Goal: Use online tool/utility: Utilize a website feature to perform a specific function

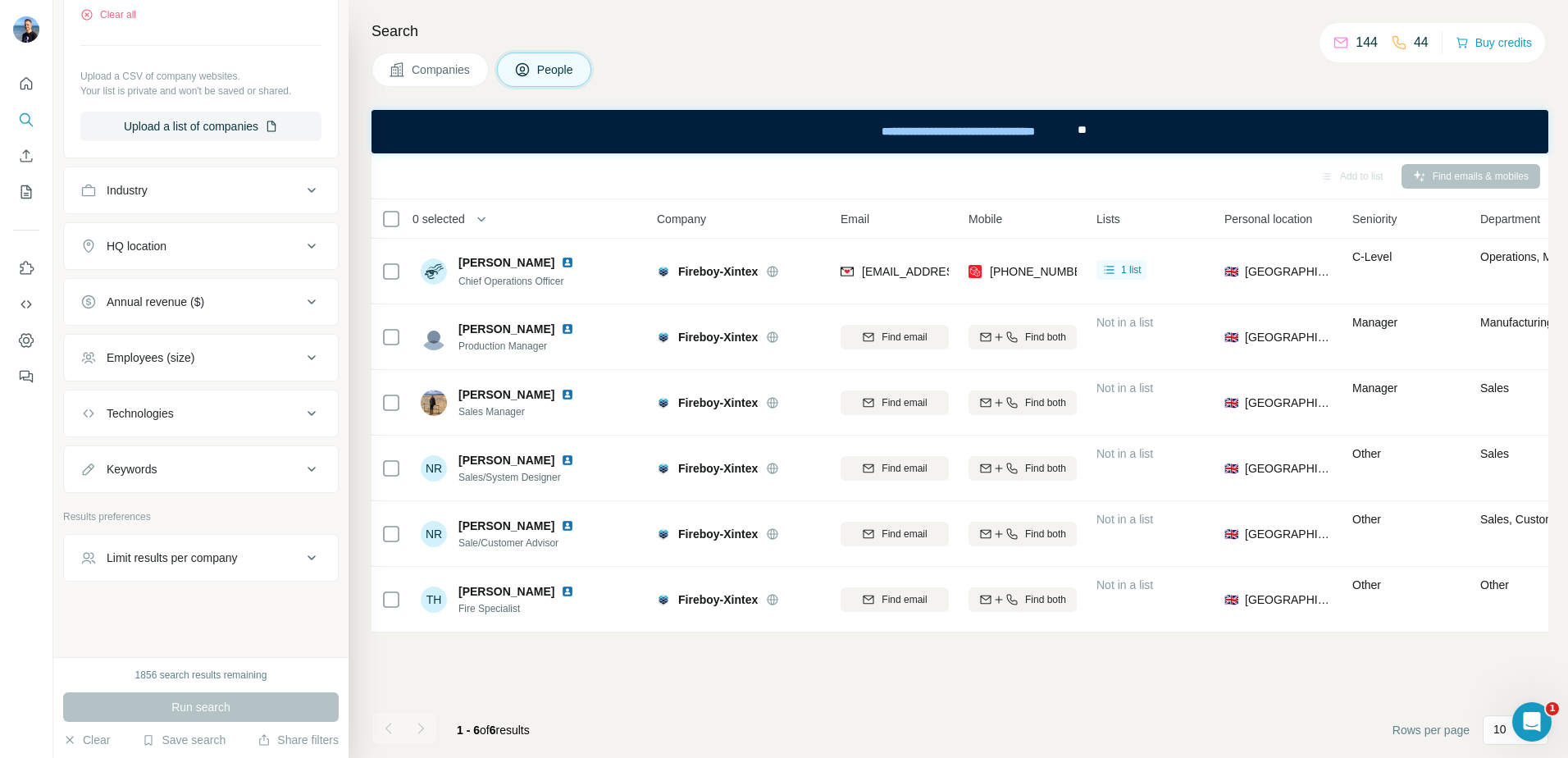
scroll to position [231, 0]
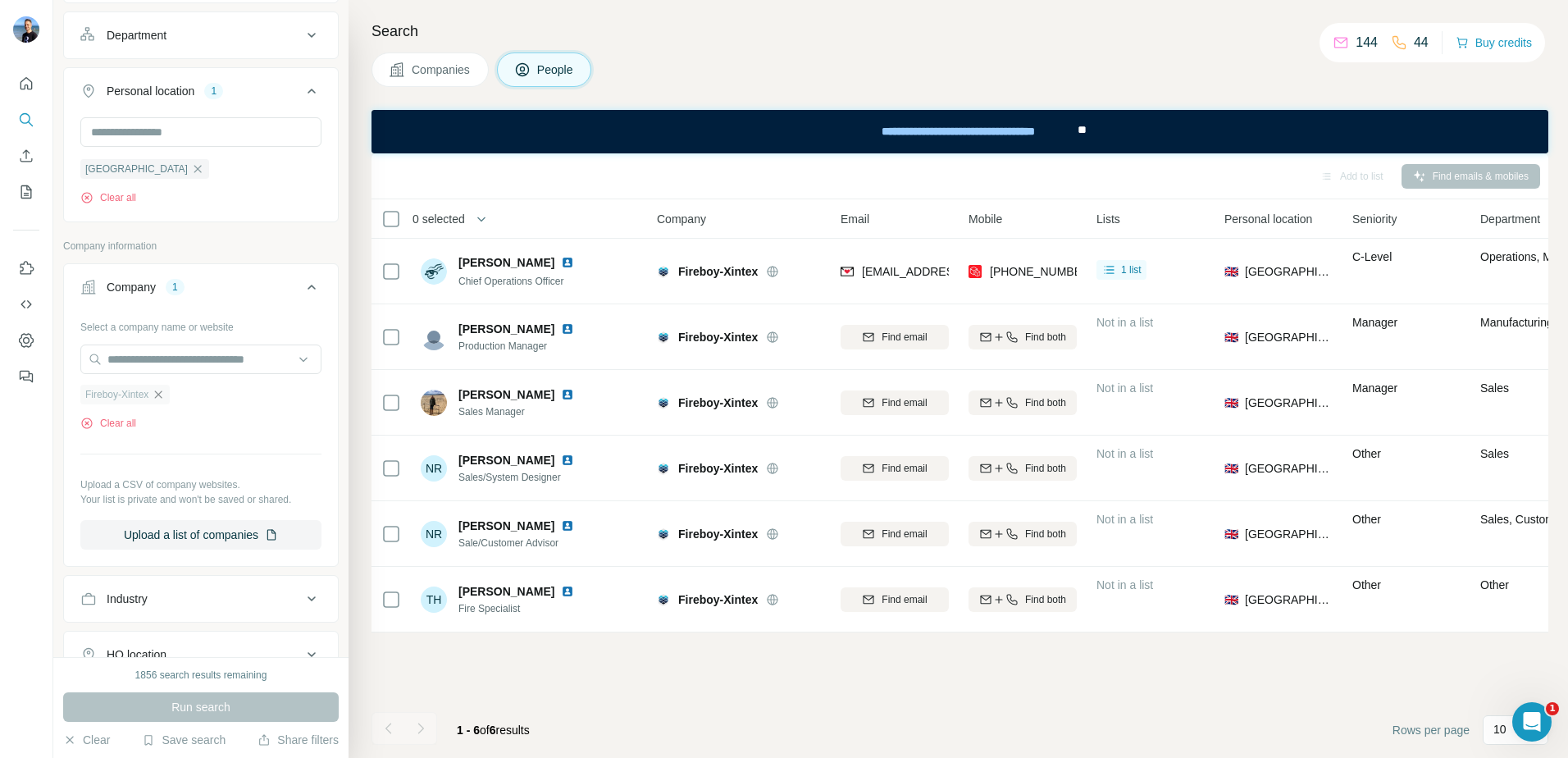
click at [165, 395] on icon "button" at bounding box center [158, 395] width 13 height 13
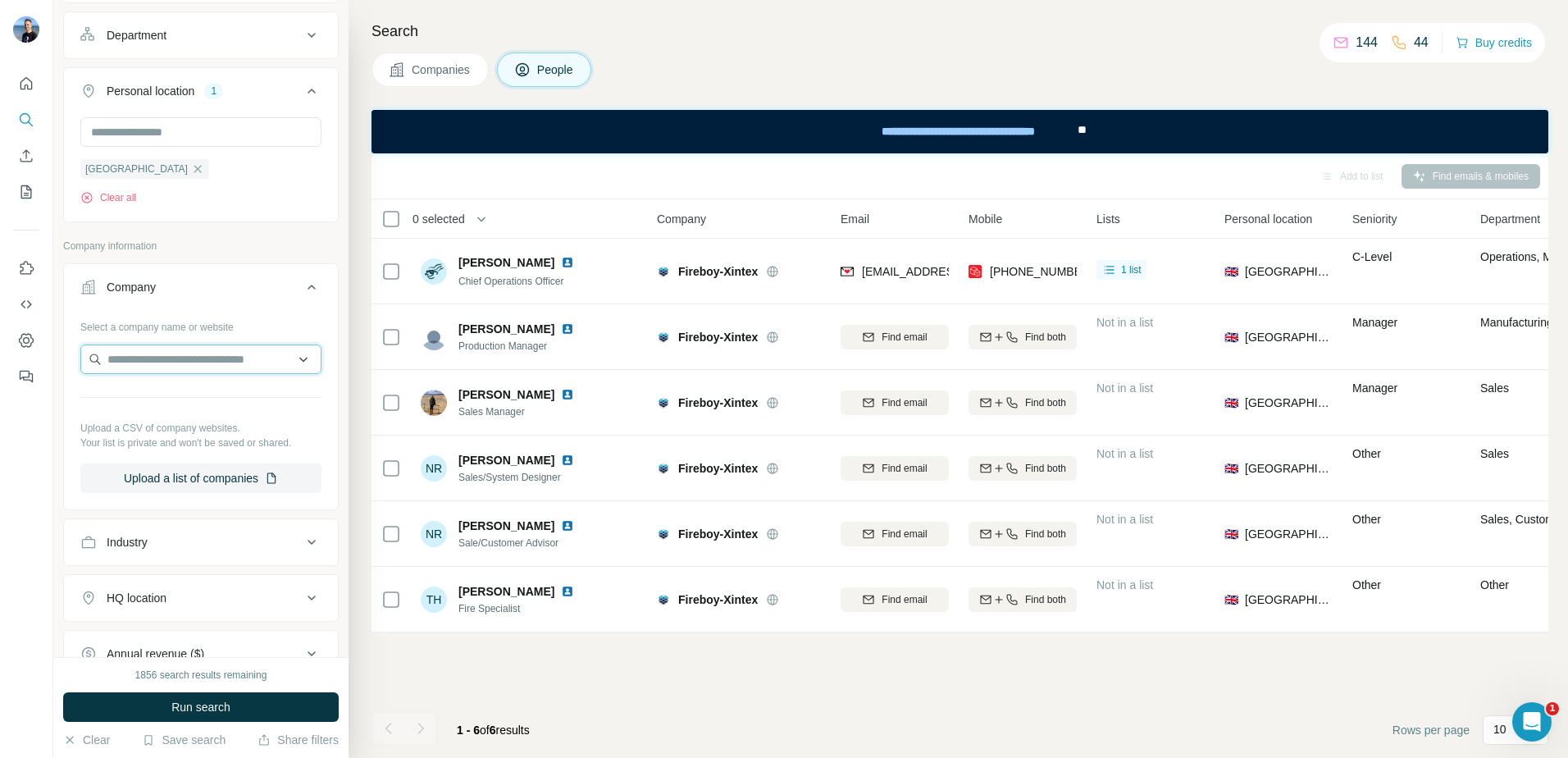
click at [158, 362] on input "text" at bounding box center [201, 359] width 241 height 30
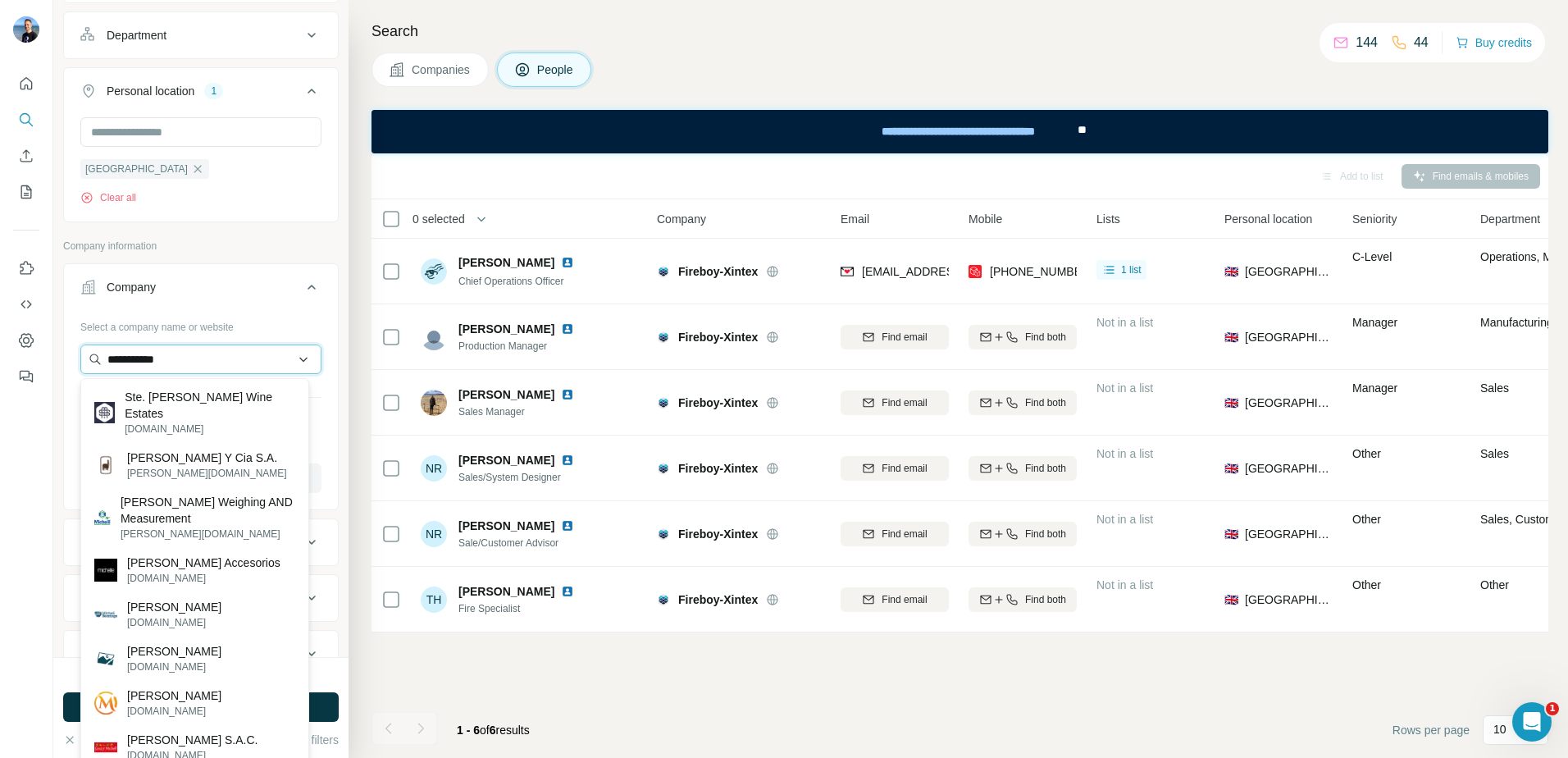
type input "**********"
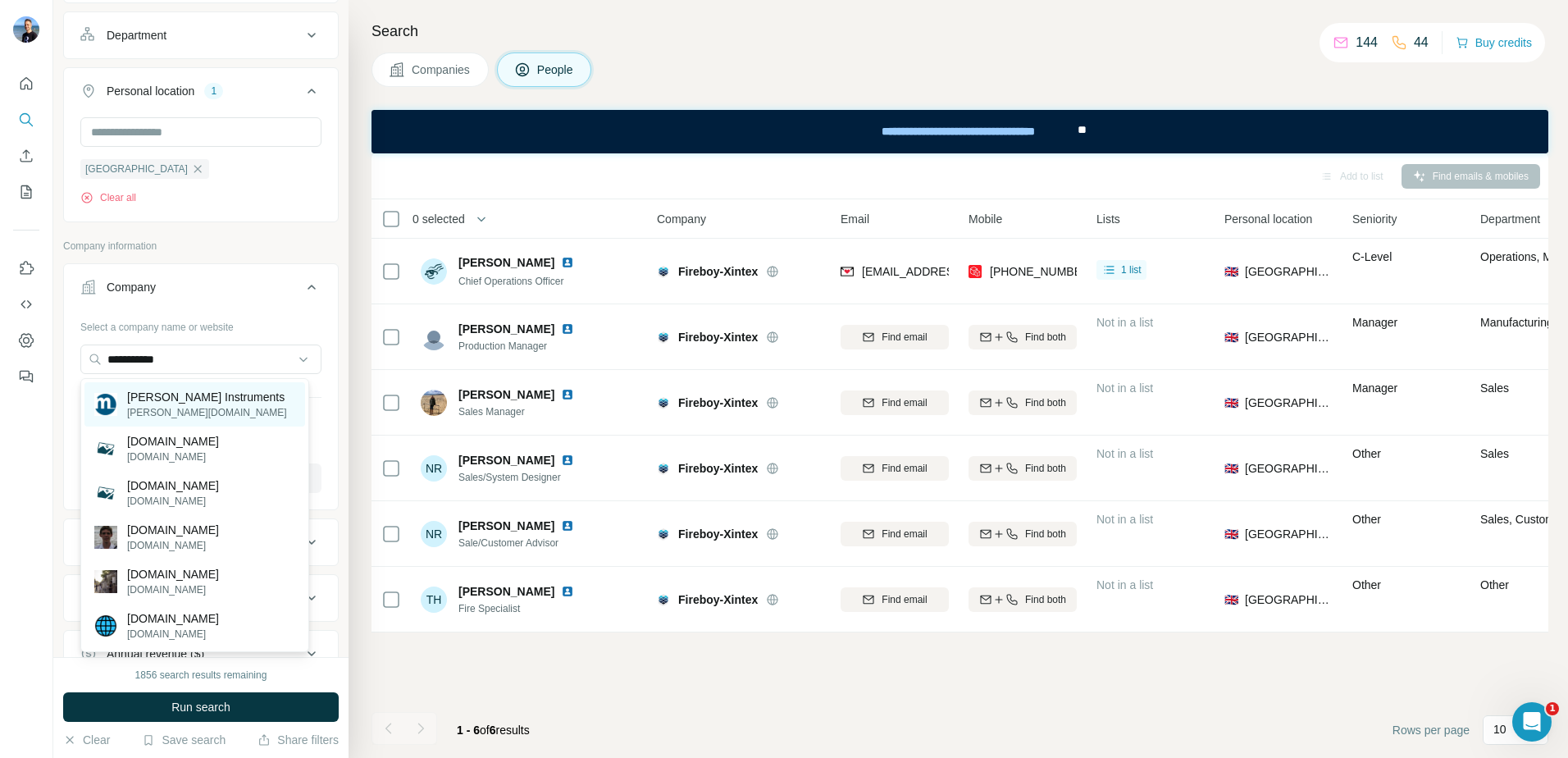
click at [230, 413] on p "[PERSON_NAME][DOMAIN_NAME]" at bounding box center [206, 413] width 160 height 15
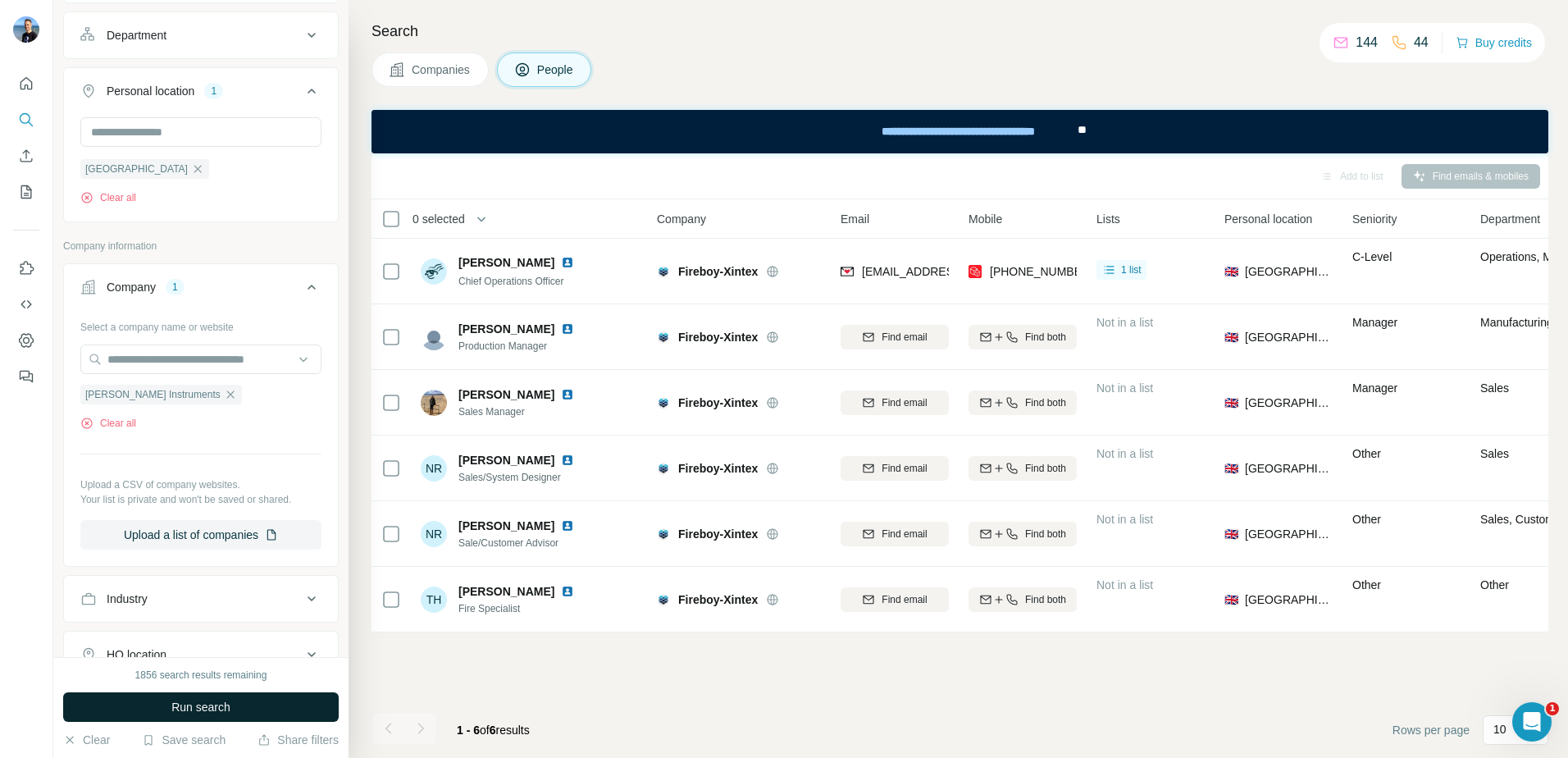
click at [145, 701] on button "Run search" at bounding box center [201, 707] width 275 height 30
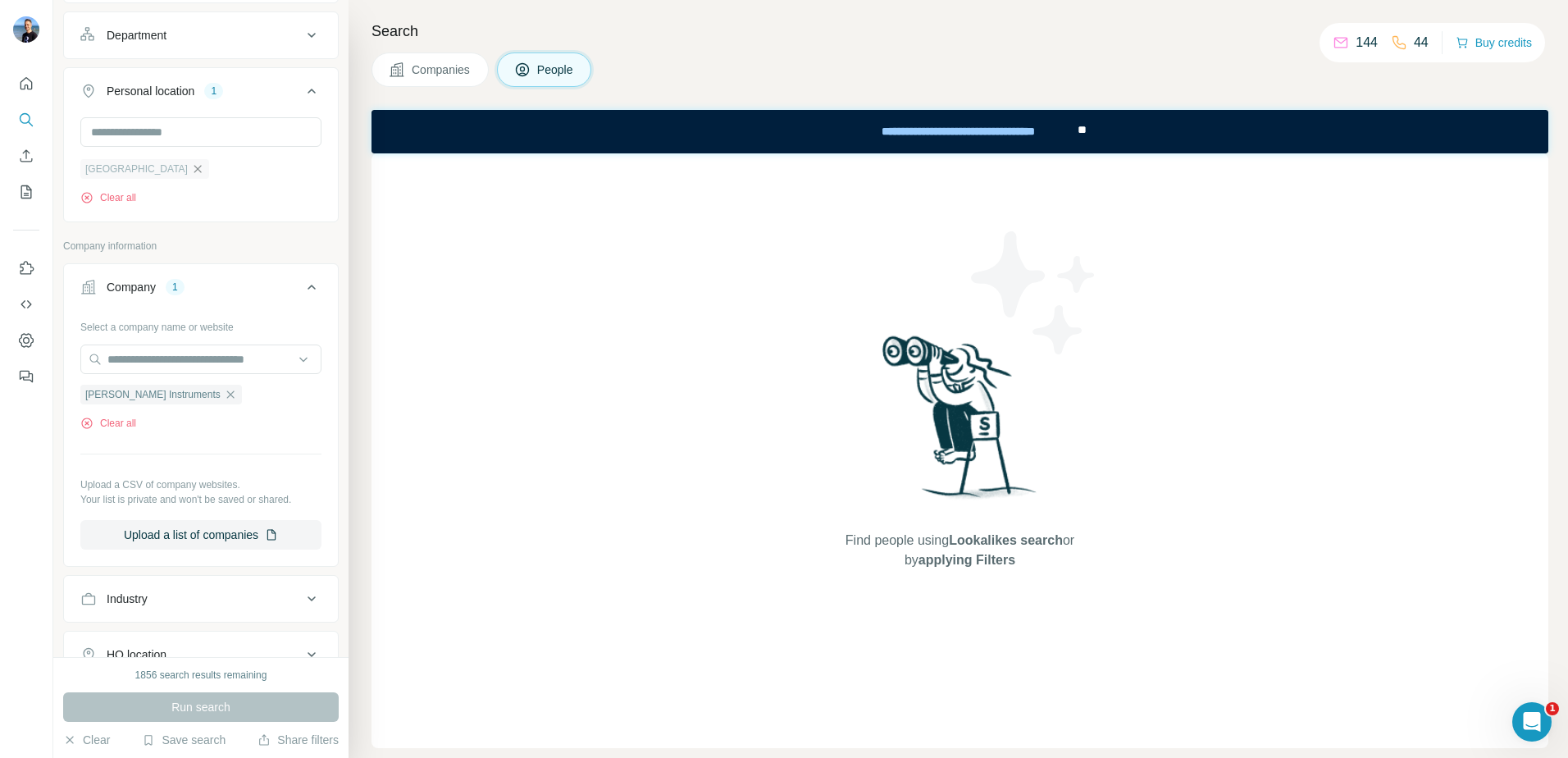
click at [191, 168] on icon "button" at bounding box center [197, 169] width 13 height 13
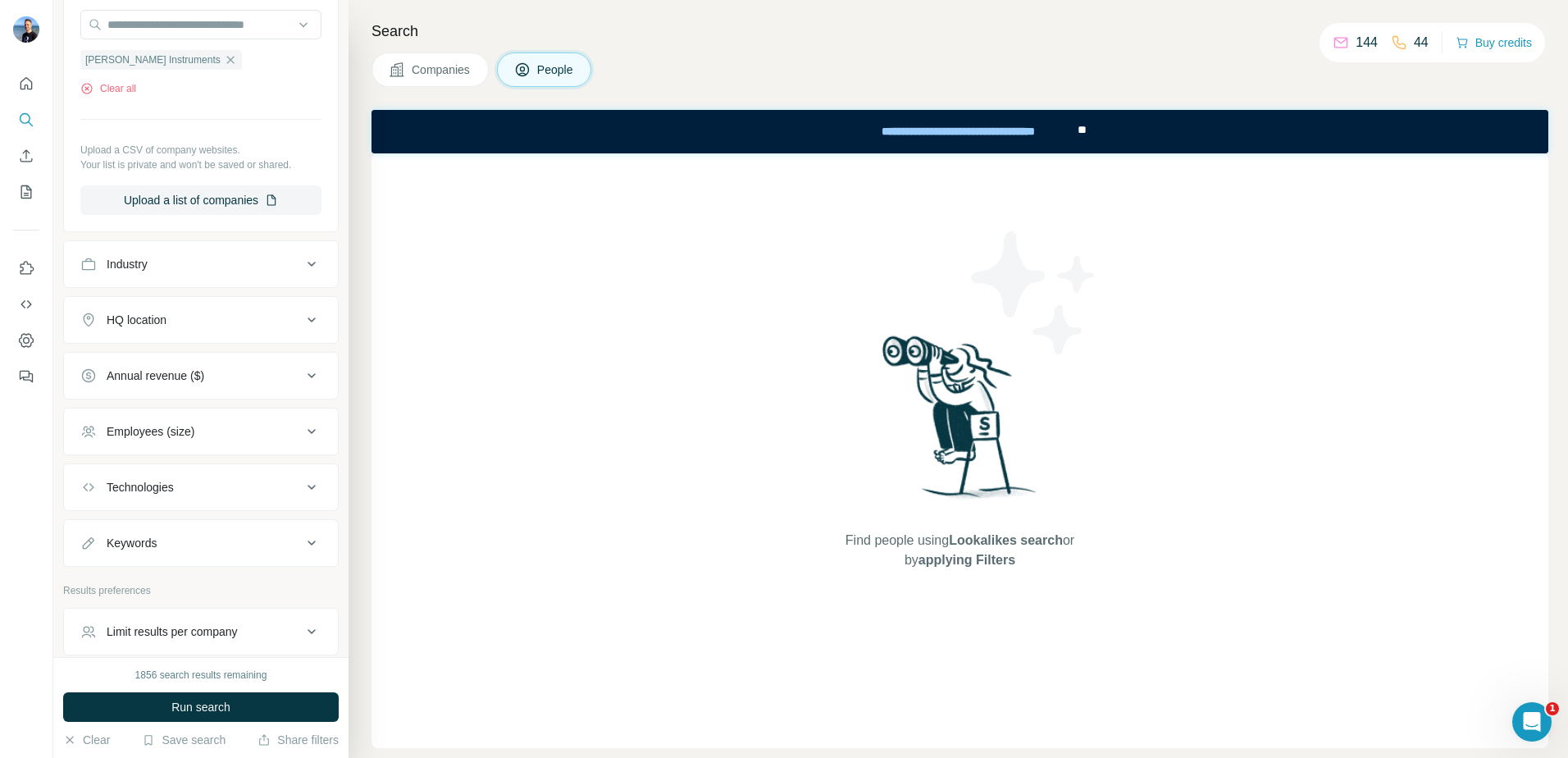
scroll to position [560, 0]
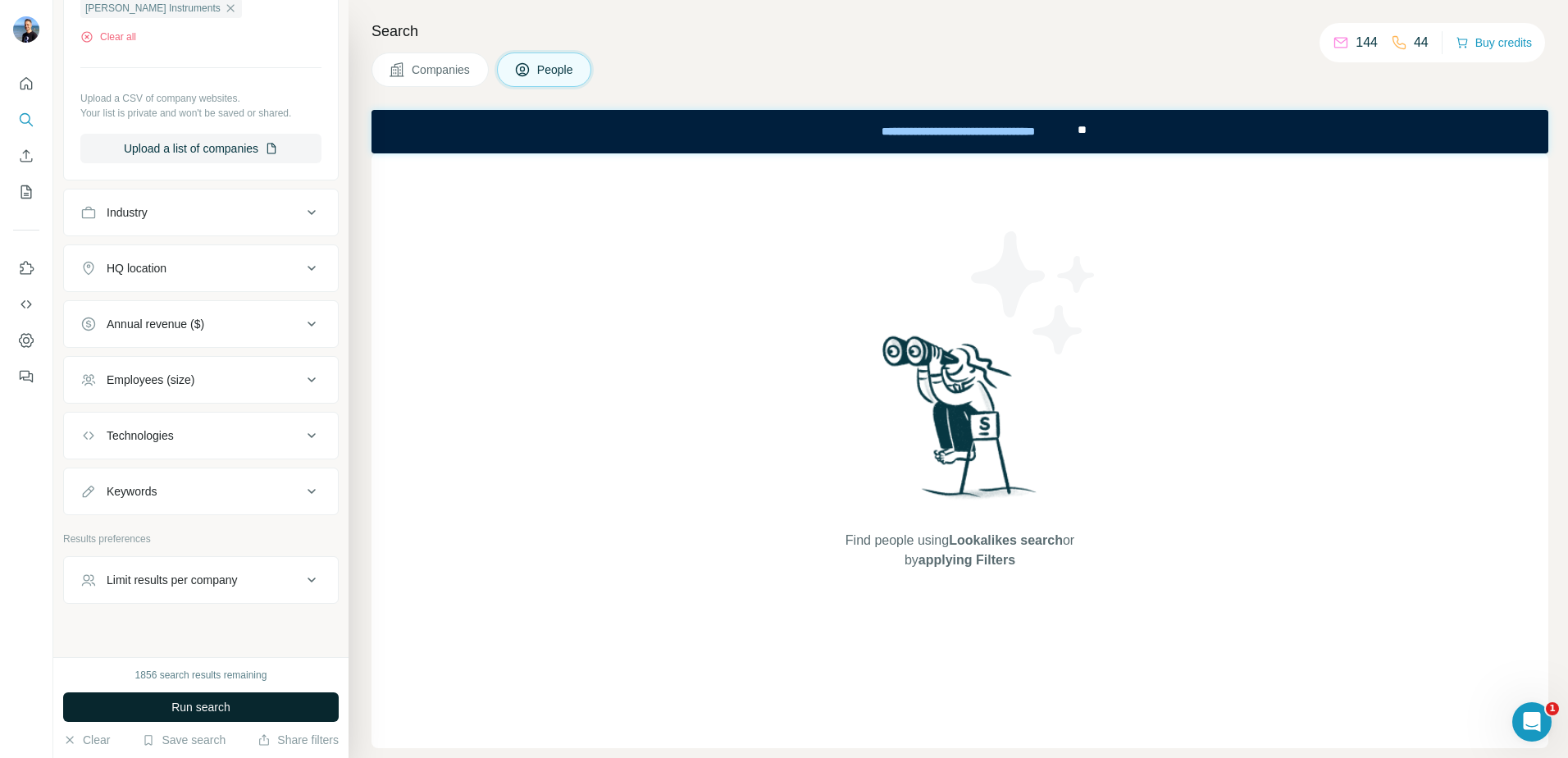
click at [181, 712] on span "Run search" at bounding box center [201, 707] width 59 height 17
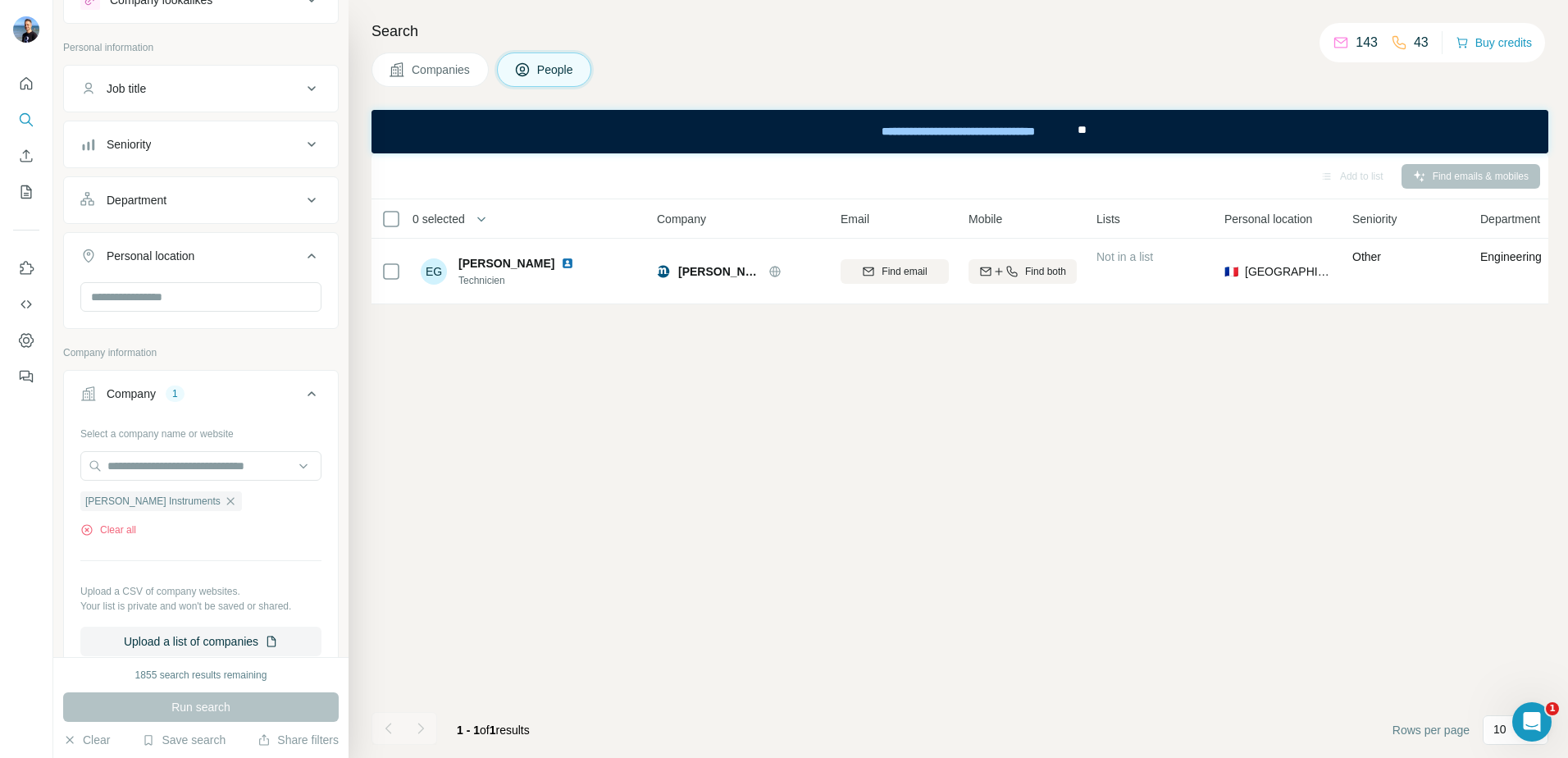
scroll to position [0, 0]
